Goal: Find specific page/section: Find specific page/section

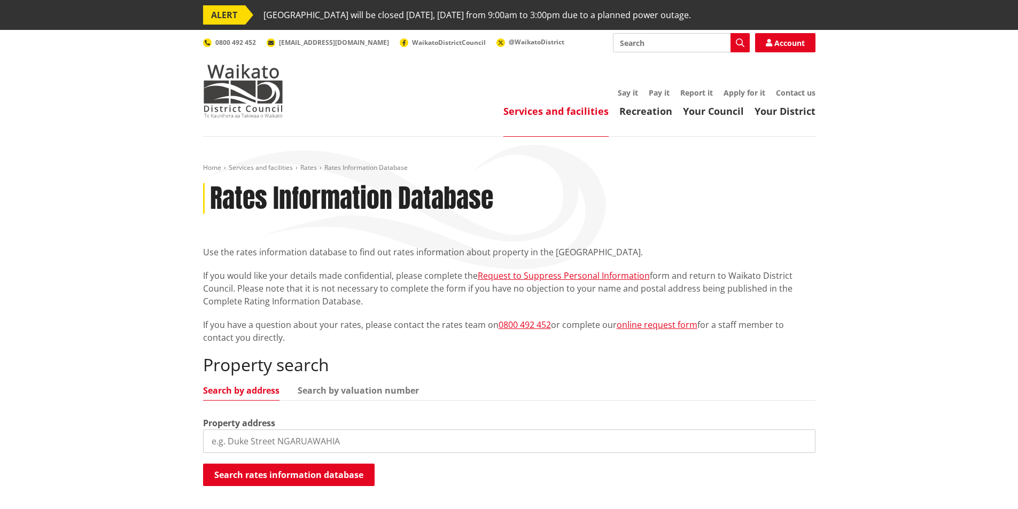
scroll to position [53, 0]
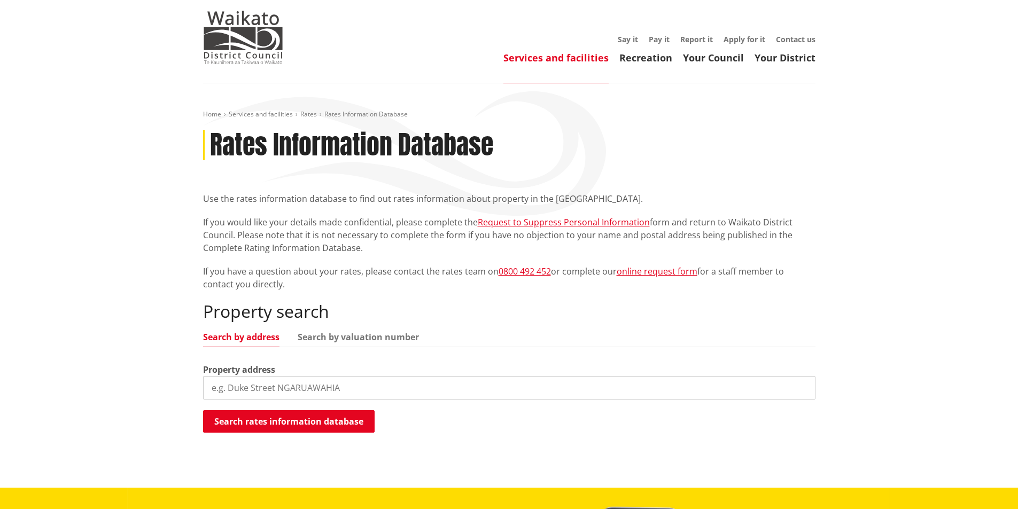
click at [303, 381] on input "search" at bounding box center [509, 388] width 613 height 24
type input "44 matariki"
click at [310, 424] on button "Search rates information database" at bounding box center [289, 422] width 172 height 22
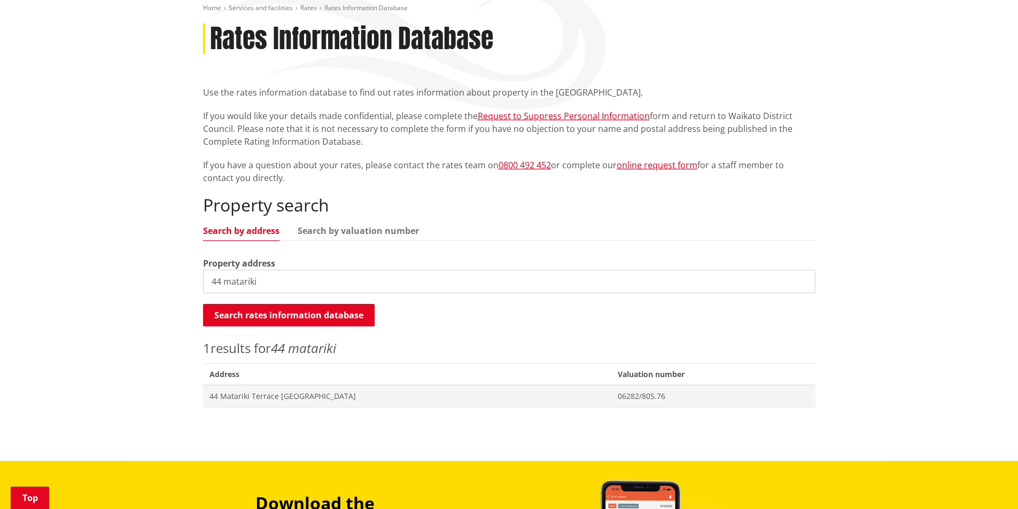
scroll to position [160, 0]
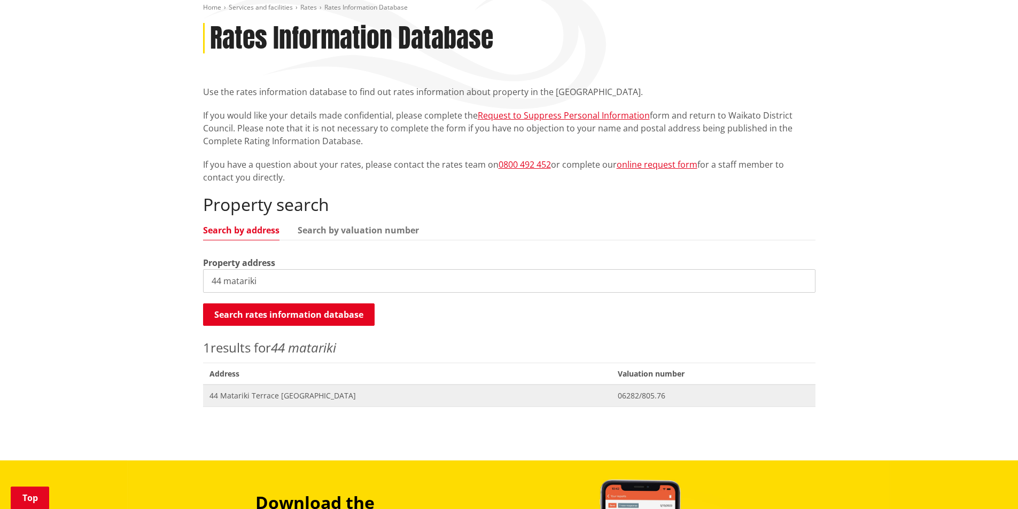
click at [296, 391] on span "44 Matariki Terrace [GEOGRAPHIC_DATA]" at bounding box center [408, 396] width 396 height 11
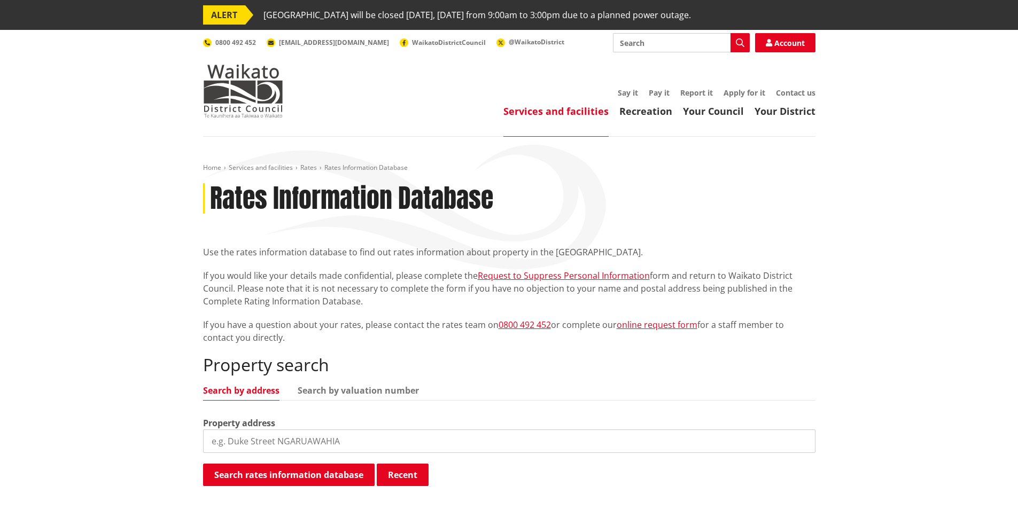
scroll to position [160, 0]
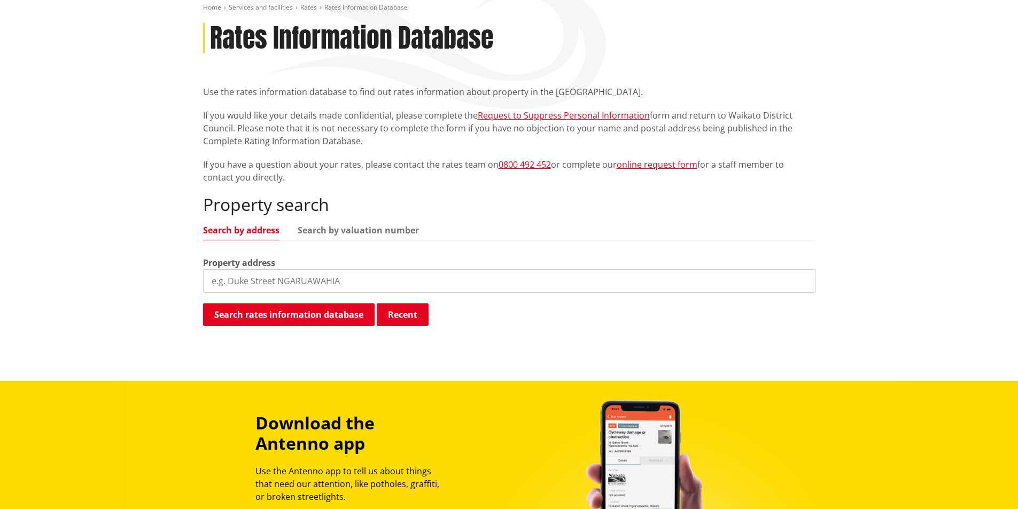
click at [146, 75] on div "Home Services and facilities Rates Rates Information Database Rates Information…" at bounding box center [509, 178] width 1018 height 405
